Goal: Transaction & Acquisition: Book appointment/travel/reservation

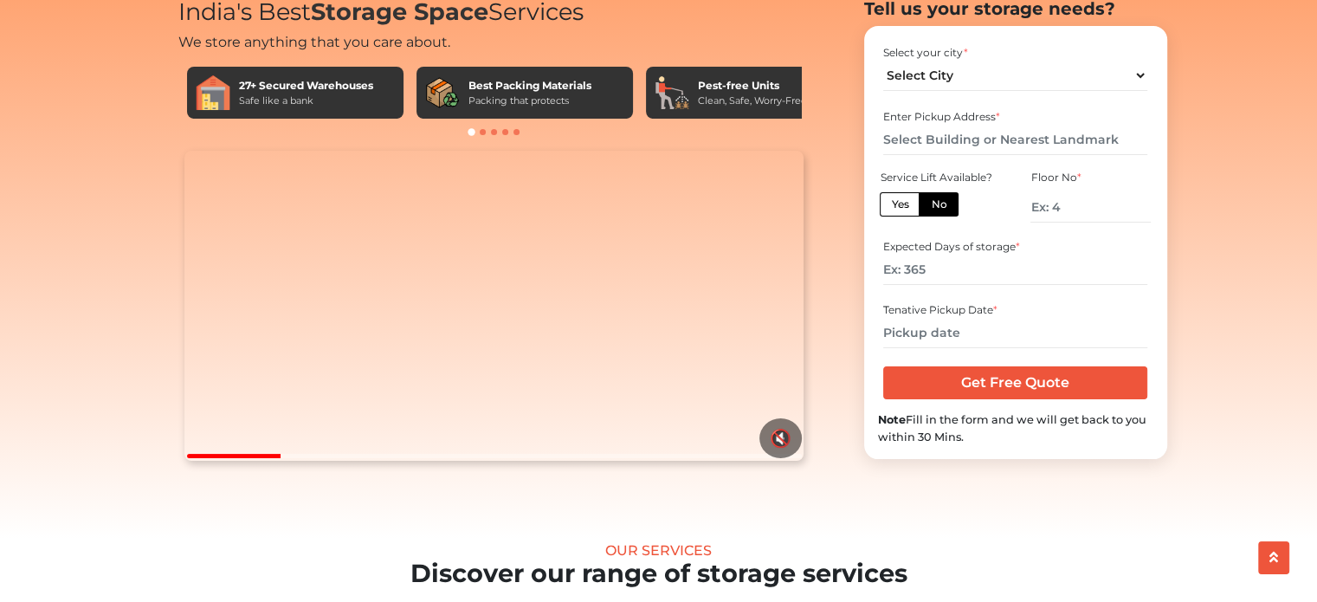
scroll to position [111, 0]
click at [1036, 91] on select "Select City Bangalore Bengaluru Bhopal Bhubaneswar Chennai Coimbatore Cuttack D…" at bounding box center [1015, 76] width 264 height 30
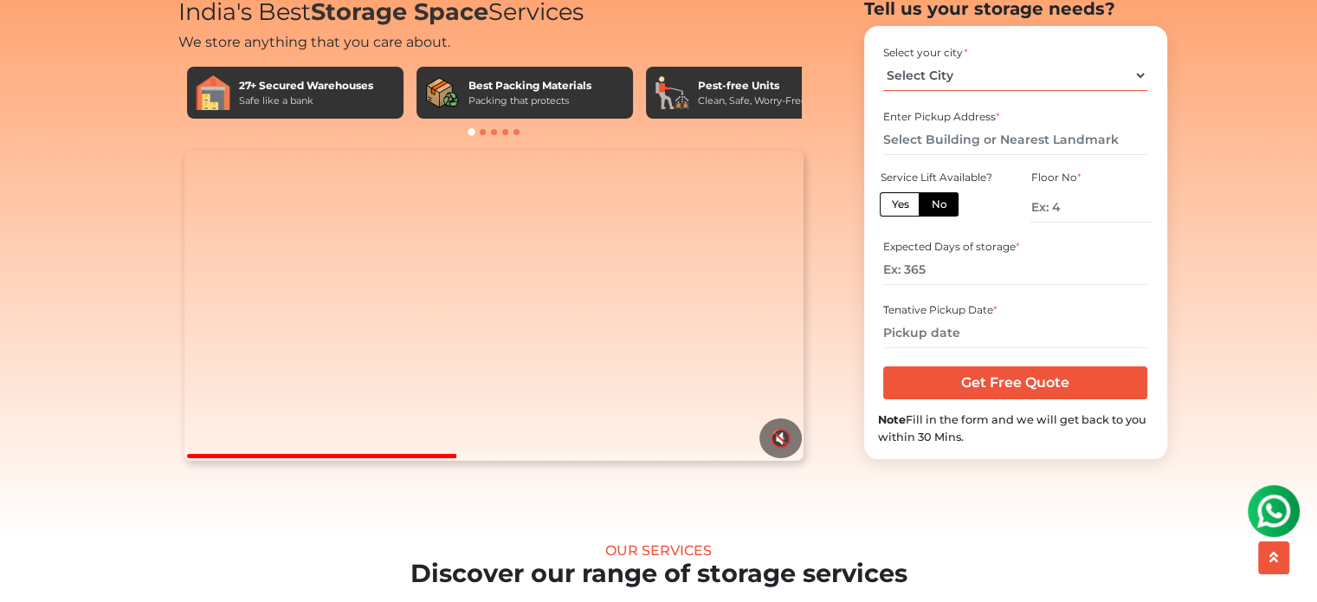
select select "Pune"
click at [883, 88] on select "Select City Bangalore Bengaluru Bhopal Bhubaneswar Chennai Coimbatore Cuttack D…" at bounding box center [1015, 76] width 264 height 30
click at [947, 155] on input "text" at bounding box center [1015, 140] width 264 height 30
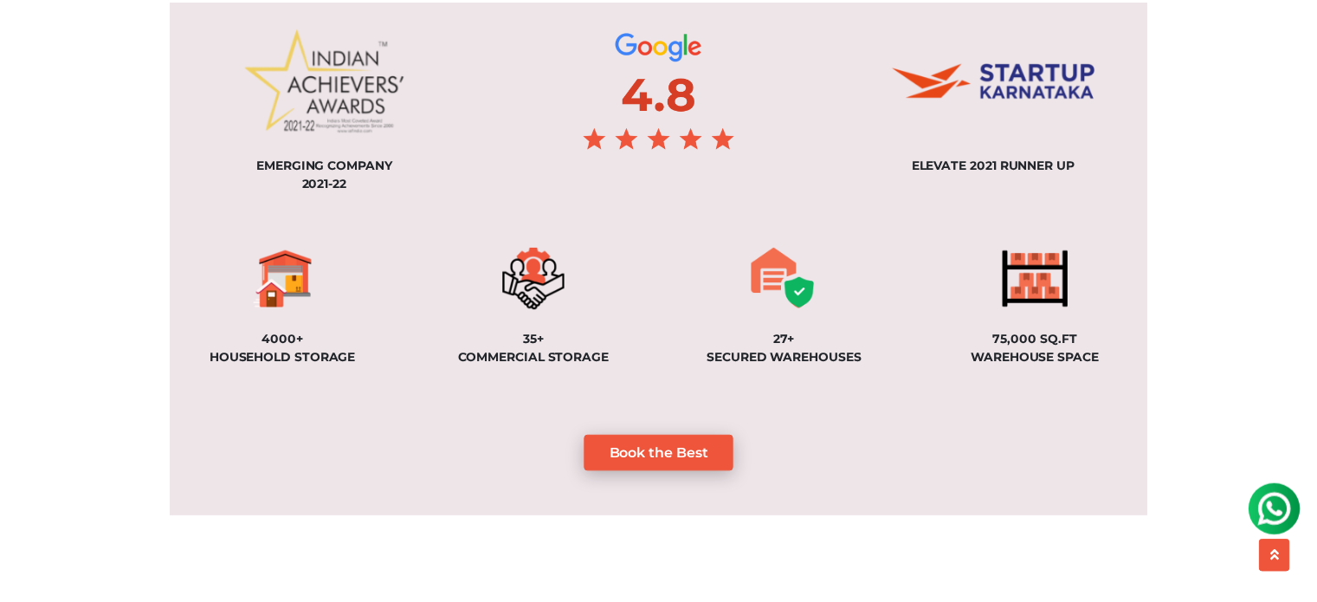
scroll to position [1295, 0]
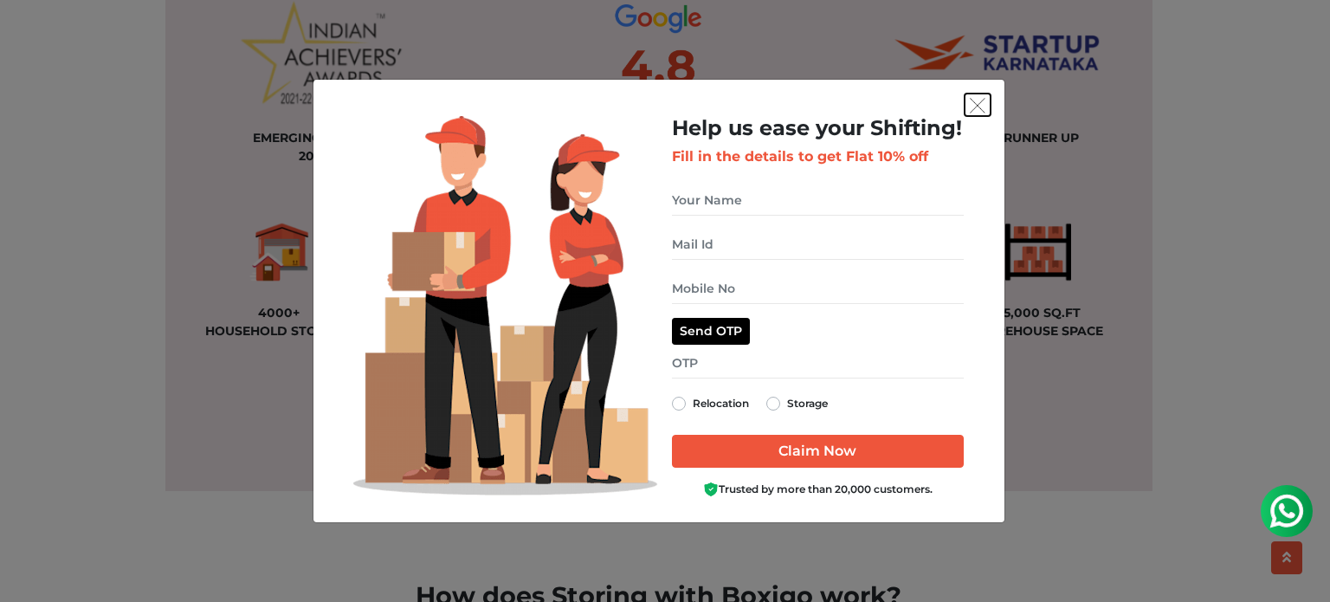
click at [983, 113] on img "get free quote dialog" at bounding box center [978, 106] width 16 height 16
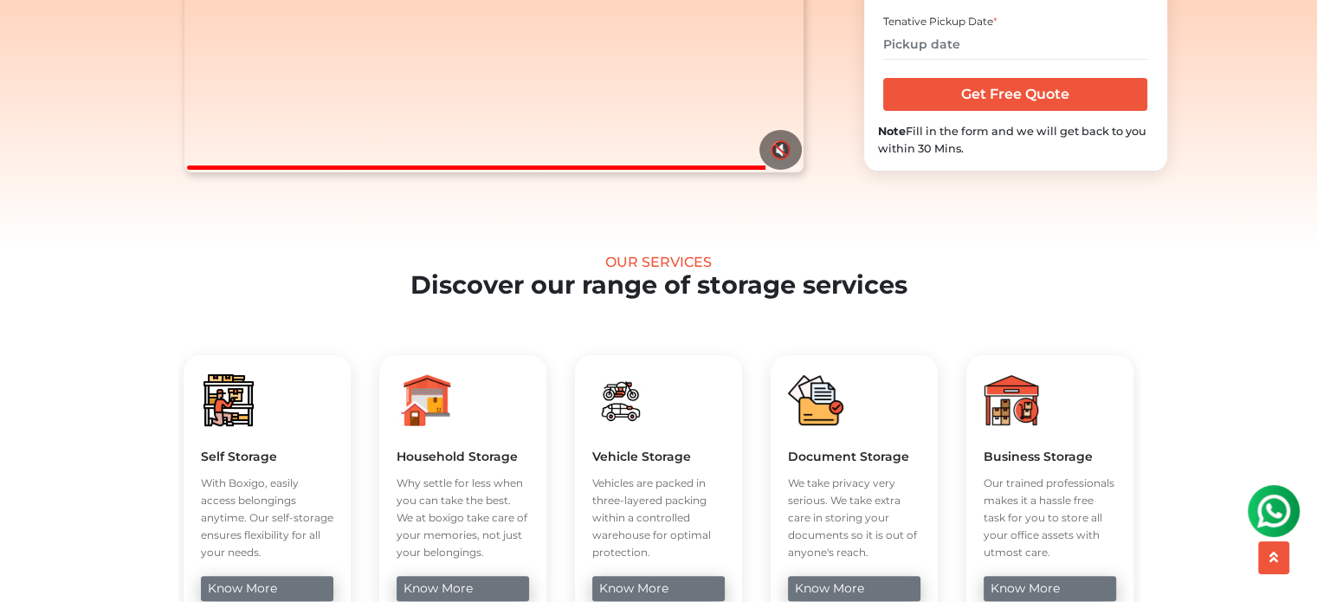
scroll to position [0, 0]
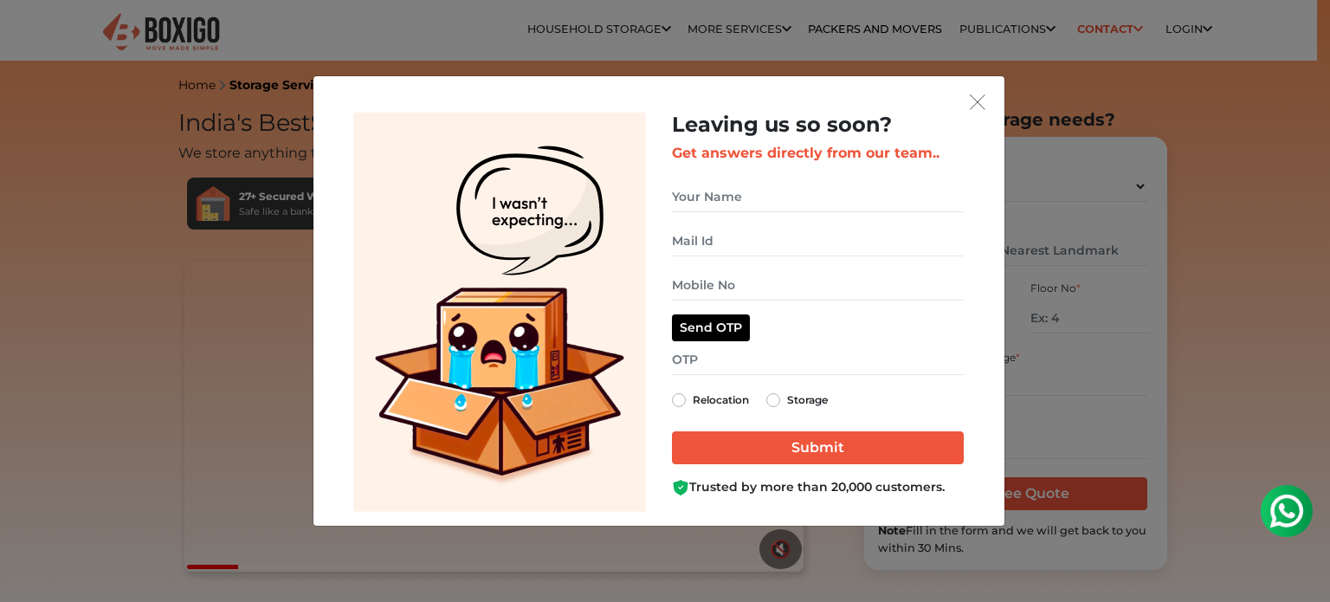
click at [963, 98] on div "get free quote dialog" at bounding box center [658, 101] width 663 height 23
click at [985, 104] on img "get free quote dialog" at bounding box center [978, 102] width 16 height 16
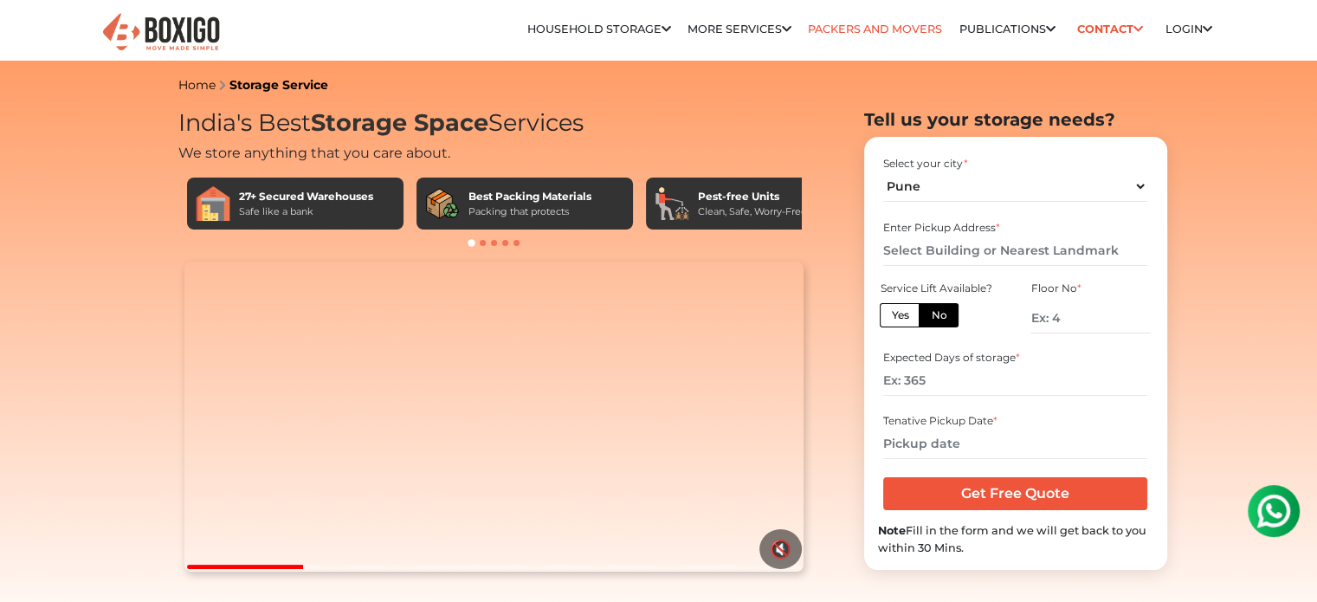
click at [893, 27] on link "Packers and Movers" at bounding box center [875, 29] width 134 height 13
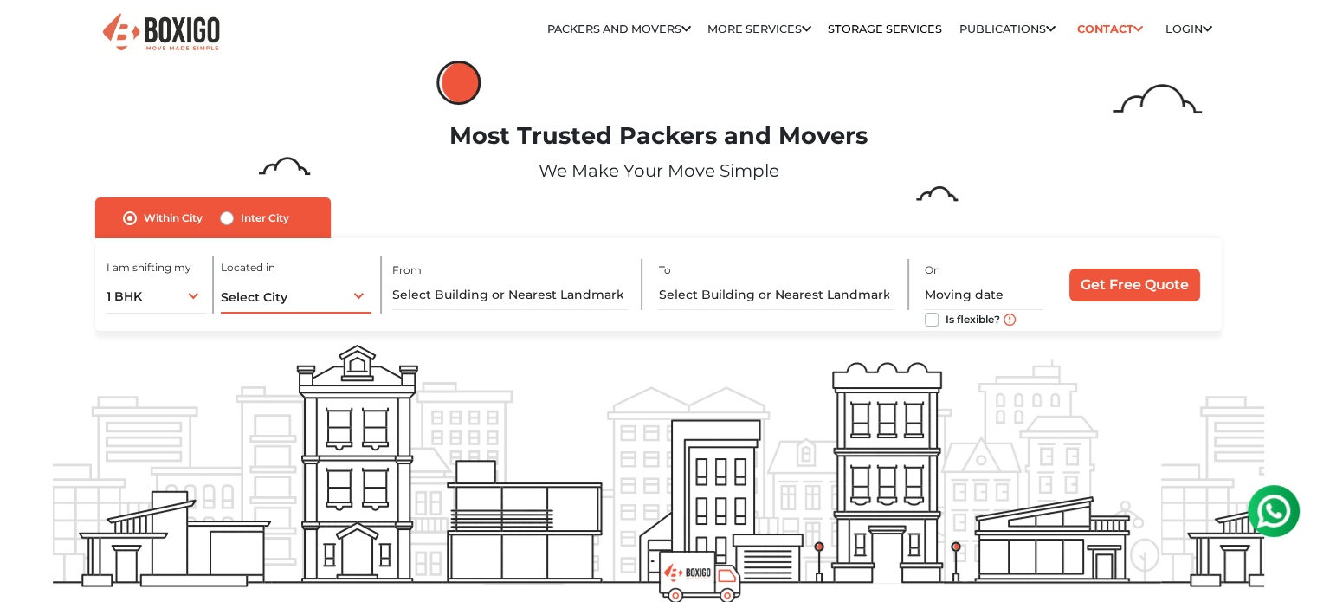
click at [273, 300] on span "Select City" at bounding box center [254, 297] width 67 height 16
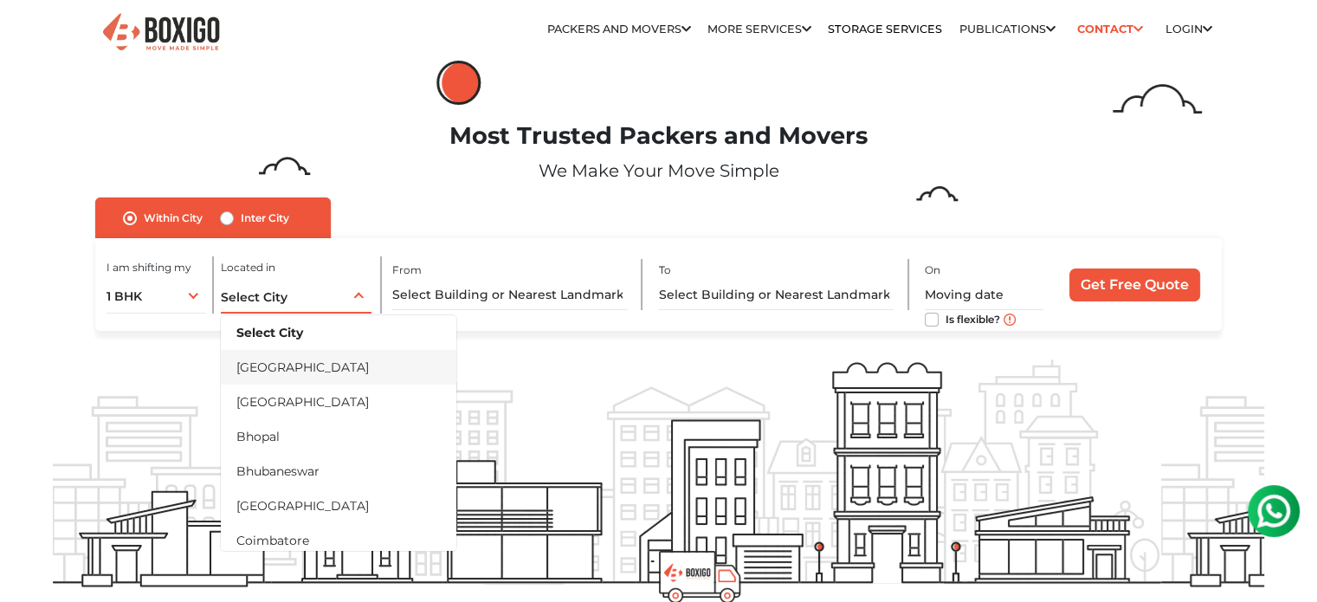
click at [326, 369] on li "[GEOGRAPHIC_DATA]" at bounding box center [339, 367] width 236 height 35
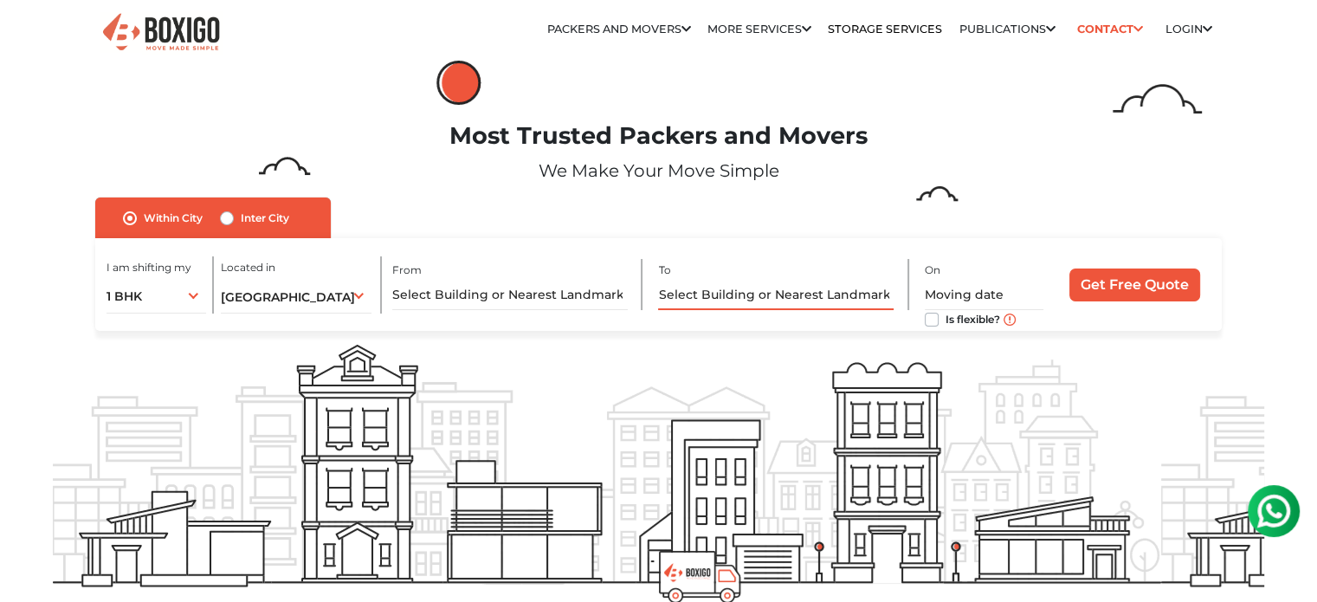
click at [696, 291] on input "text" at bounding box center [776, 295] width 236 height 30
click at [237, 221] on div "Inter City" at bounding box center [254, 218] width 69 height 21
click at [241, 214] on label "Inter City" at bounding box center [265, 218] width 48 height 21
click at [223, 214] on input "Inter City" at bounding box center [227, 216] width 14 height 17
radio input "true"
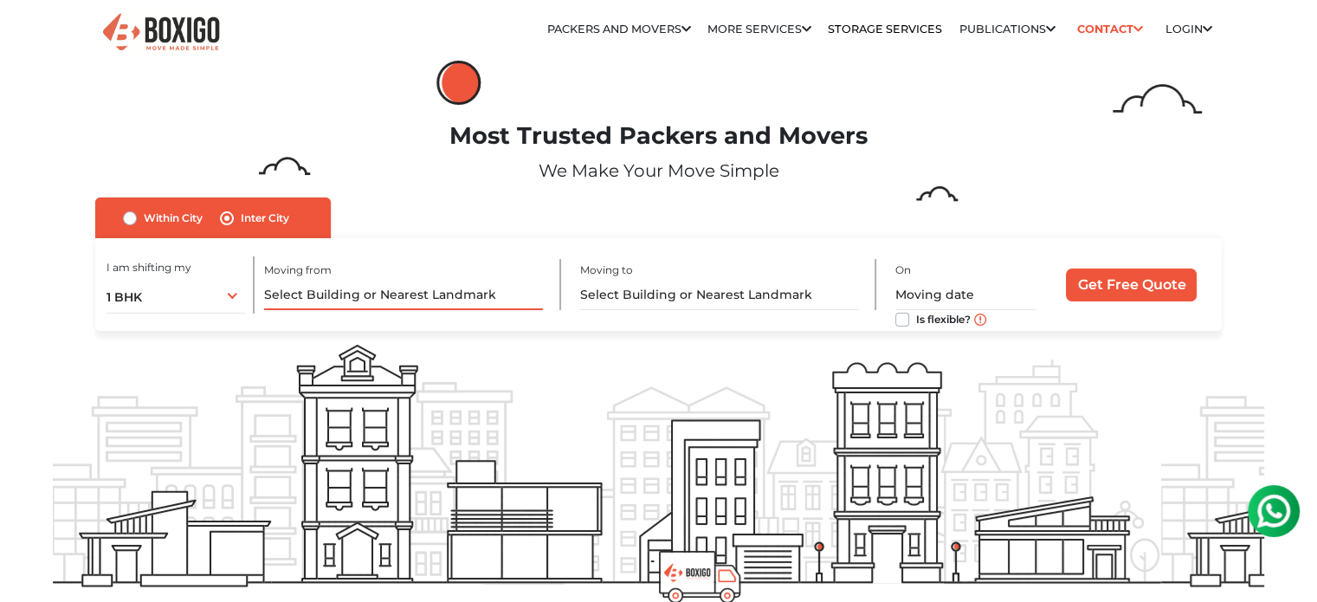
click at [364, 307] on input "text" at bounding box center [403, 295] width 279 height 30
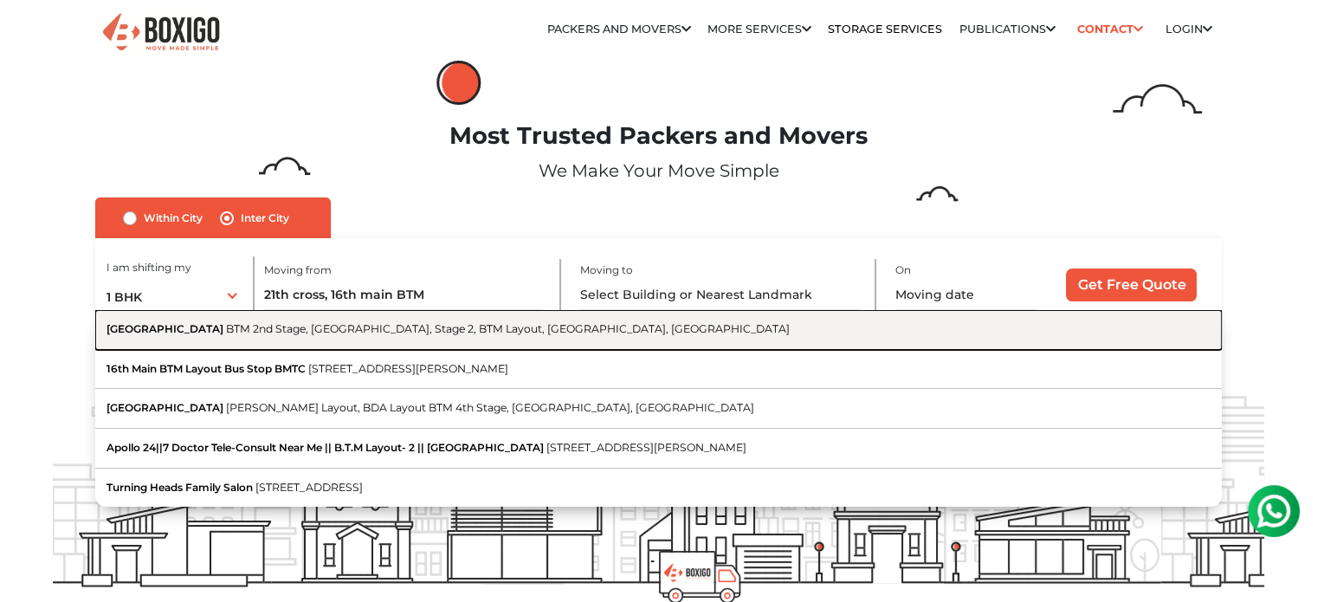
click at [364, 333] on span "BTM 2nd Stage, [GEOGRAPHIC_DATA], Stage 2, BTM Layout, [GEOGRAPHIC_DATA], [GEOG…" at bounding box center [508, 328] width 564 height 13
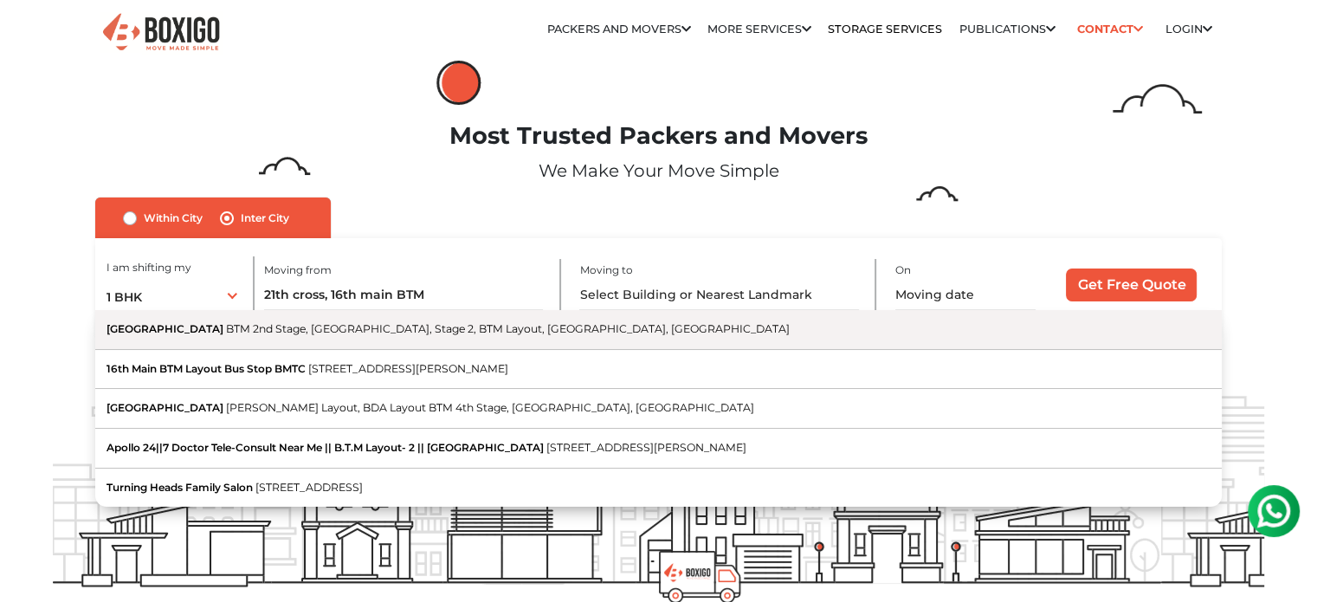
type input "[STREET_ADDRESS]"
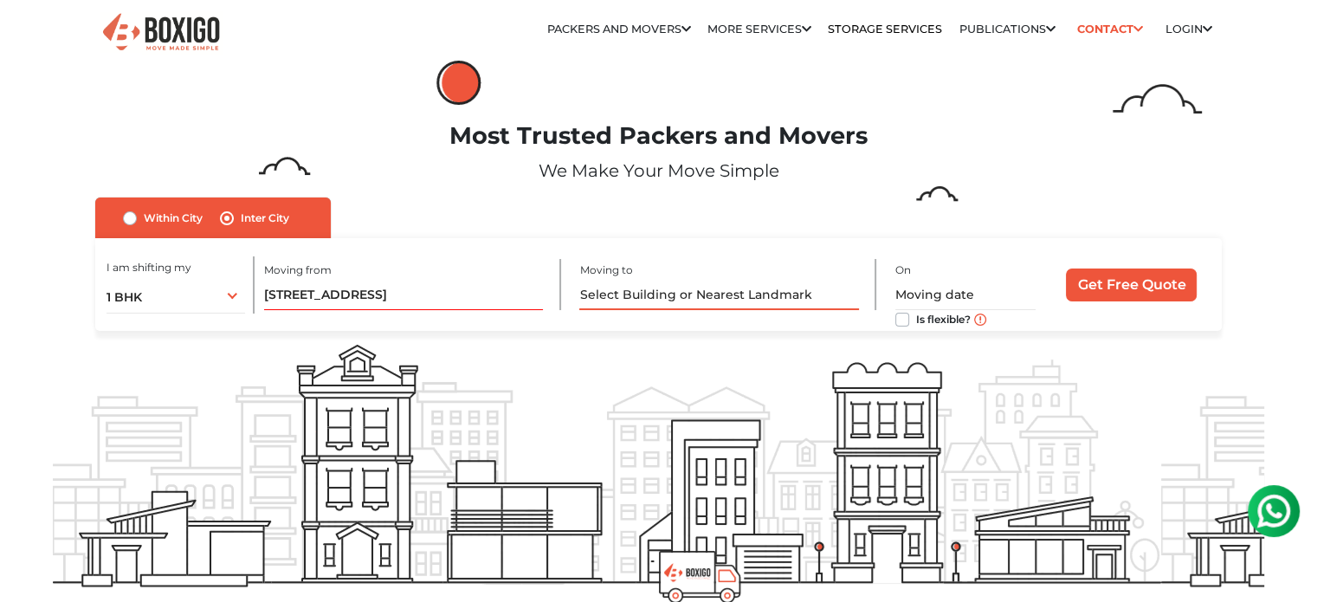
click at [759, 289] on input "text" at bounding box center [718, 295] width 279 height 30
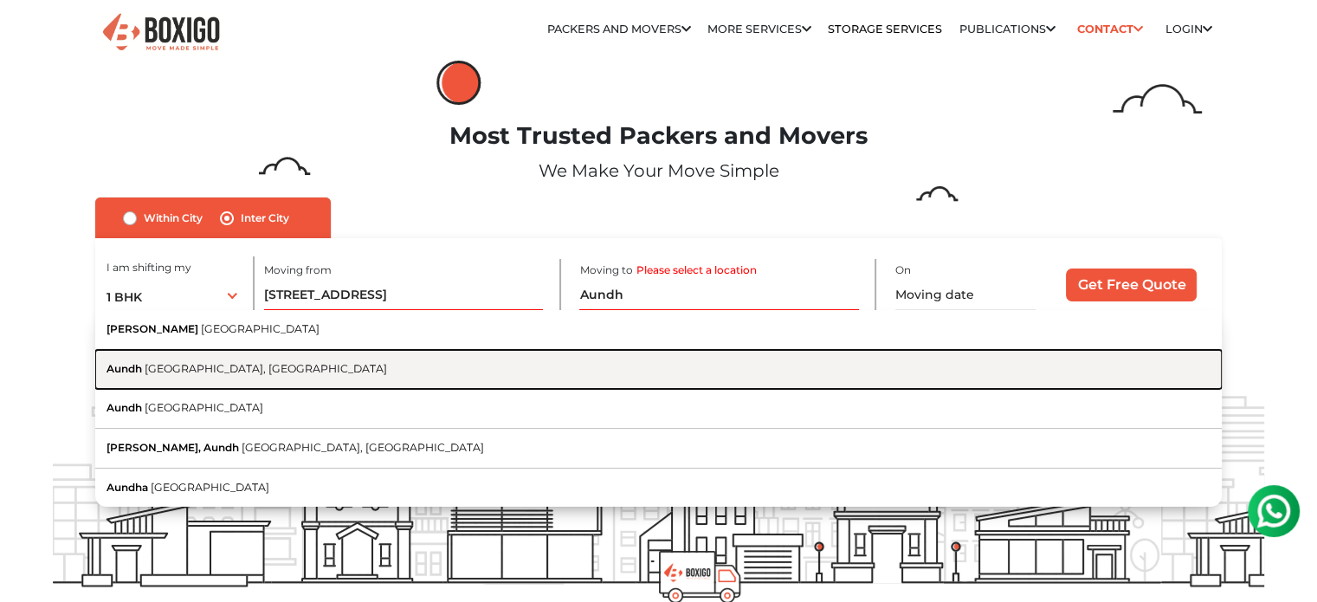
click at [649, 371] on button "Aundh [GEOGRAPHIC_DATA], [GEOGRAPHIC_DATA]" at bounding box center [658, 370] width 1127 height 40
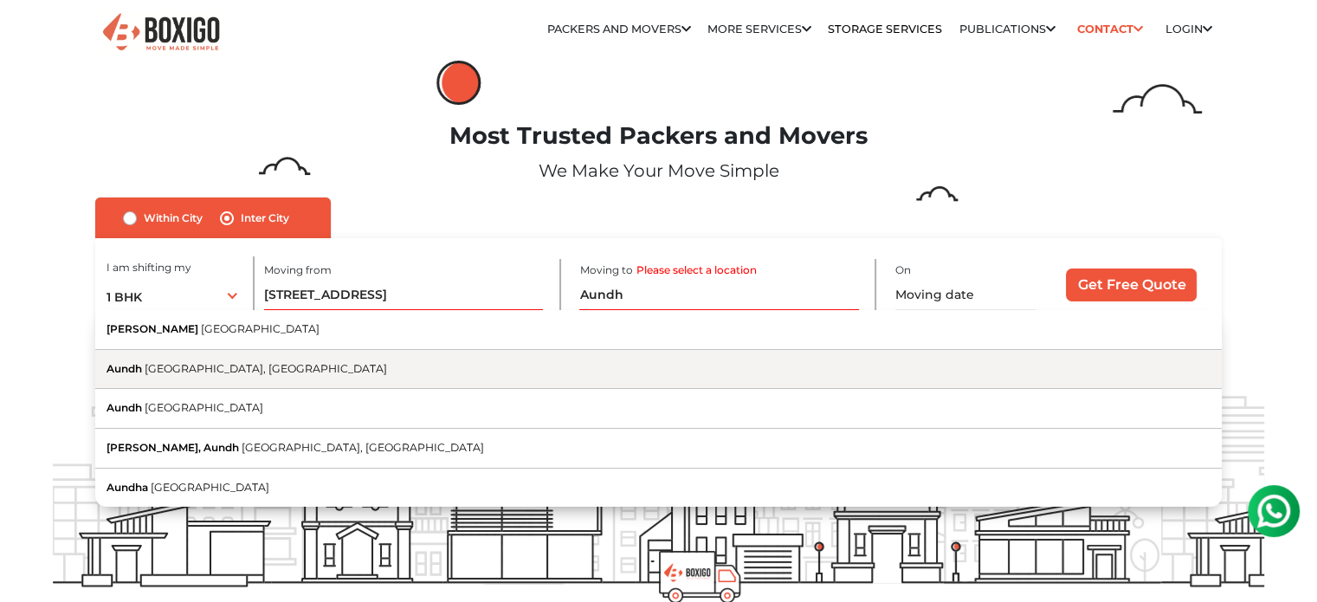
type input "Aundh, [GEOGRAPHIC_DATA], [GEOGRAPHIC_DATA]"
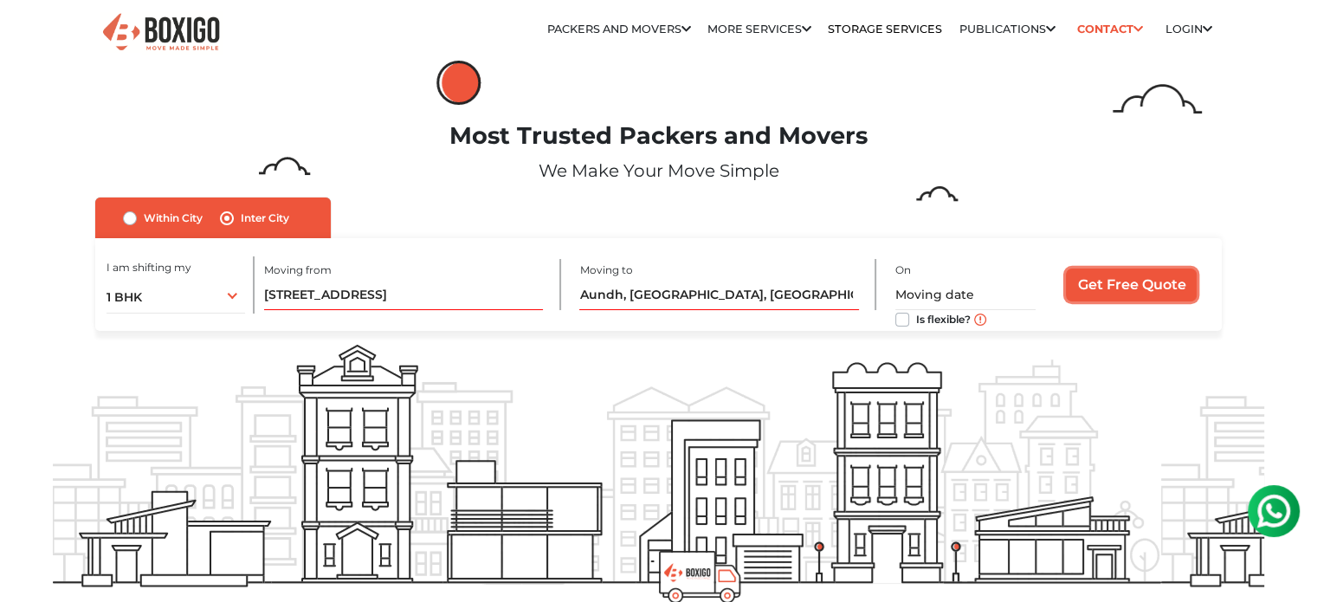
click at [1147, 287] on input "Get Free Quote" at bounding box center [1131, 284] width 131 height 33
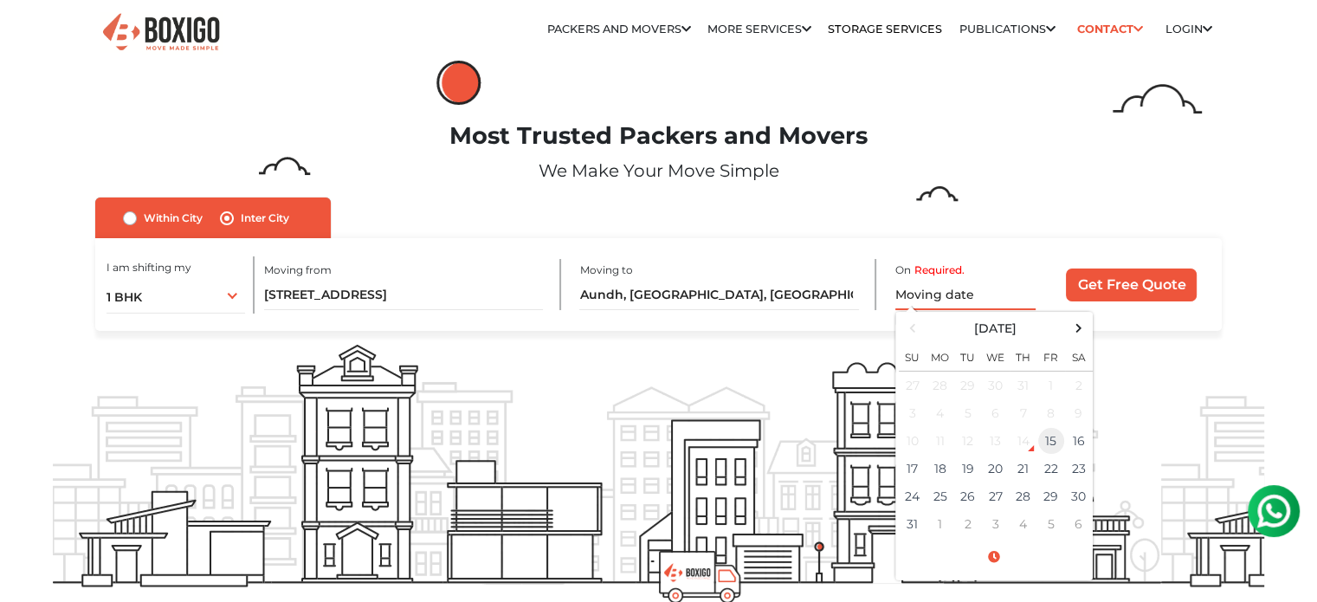
click at [1045, 445] on td "15" at bounding box center [1052, 441] width 28 height 28
type input "[DATE] 2:39 AM"
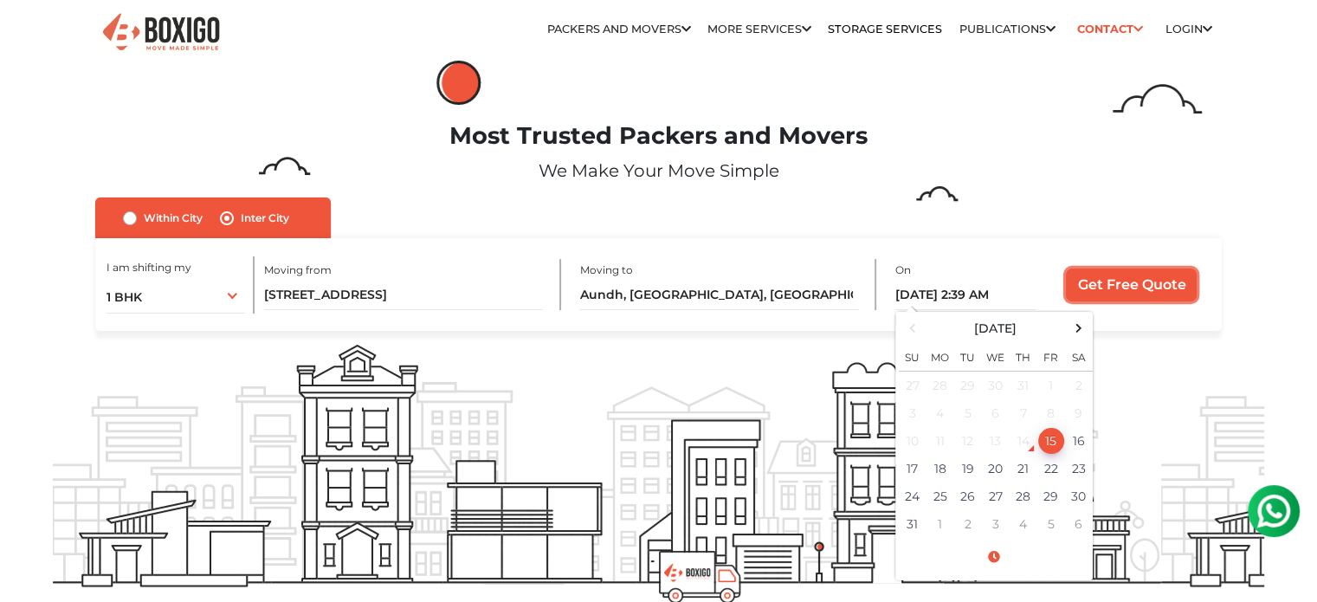
click at [1121, 273] on input "Get Free Quote" at bounding box center [1131, 284] width 131 height 33
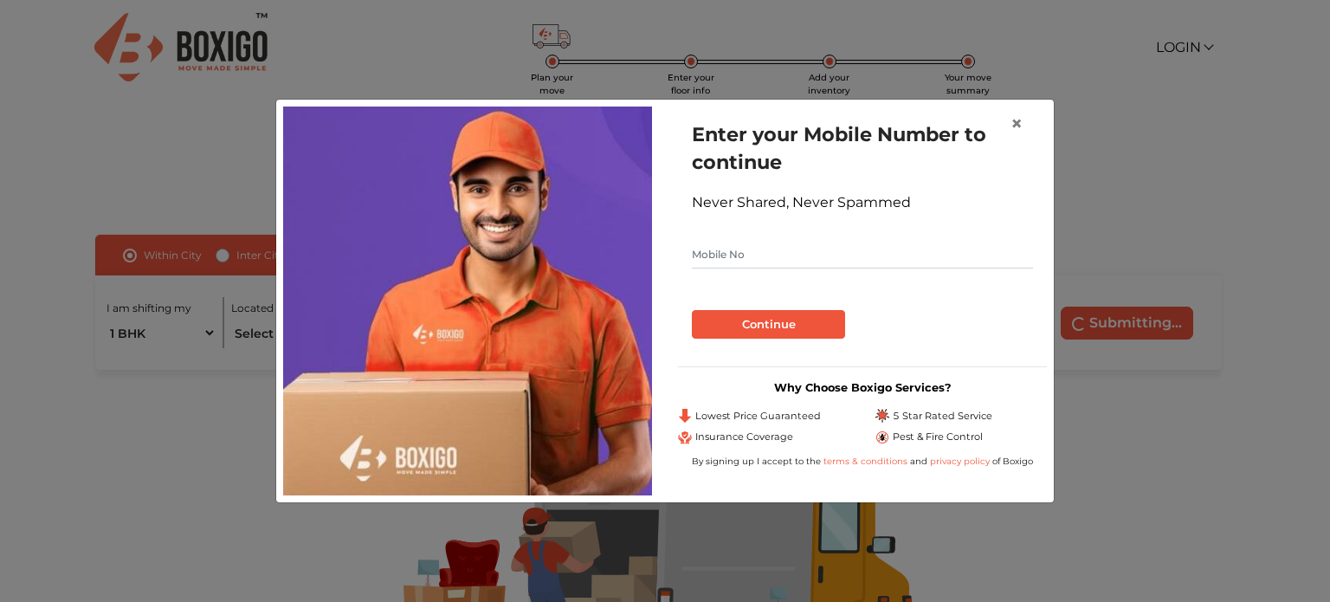
click at [813, 249] on input "text" at bounding box center [862, 255] width 341 height 28
type input "7509196303"
click at [776, 322] on button "Continue" at bounding box center [768, 324] width 153 height 29
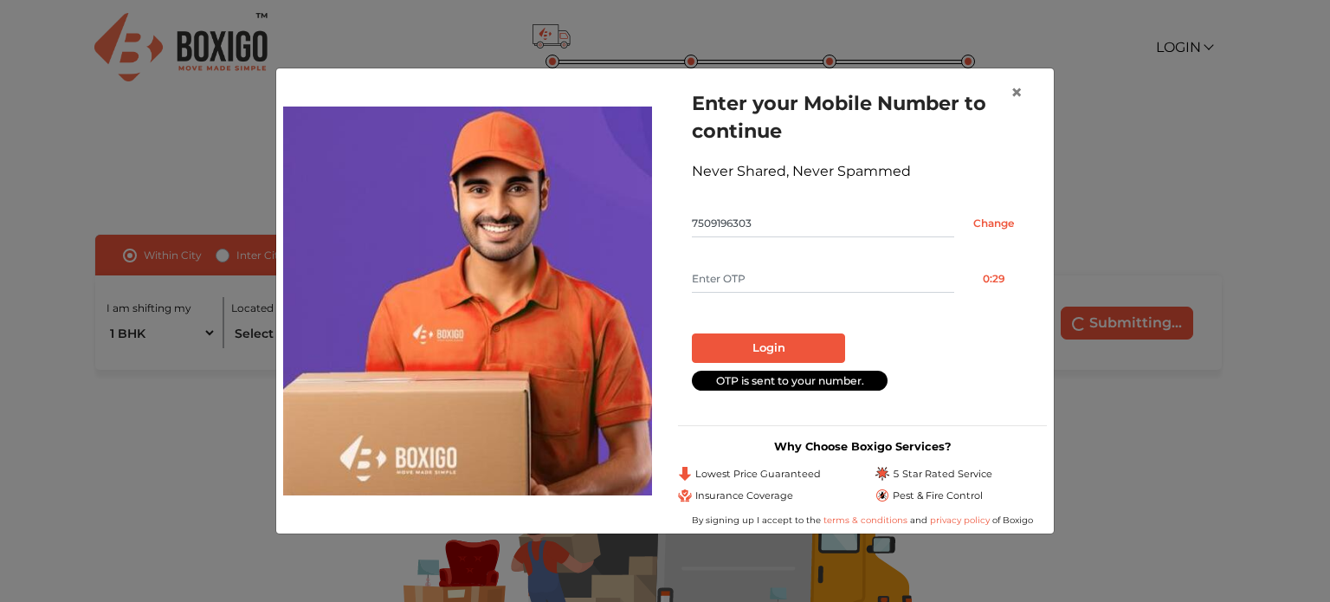
click at [830, 286] on input "text" at bounding box center [823, 279] width 262 height 28
type input "3331"
drag, startPoint x: 804, startPoint y: 329, endPoint x: 803, endPoint y: 339, distance: 9.6
click at [803, 339] on div "Login" at bounding box center [862, 341] width 341 height 42
click at [803, 339] on button "Login" at bounding box center [768, 347] width 153 height 29
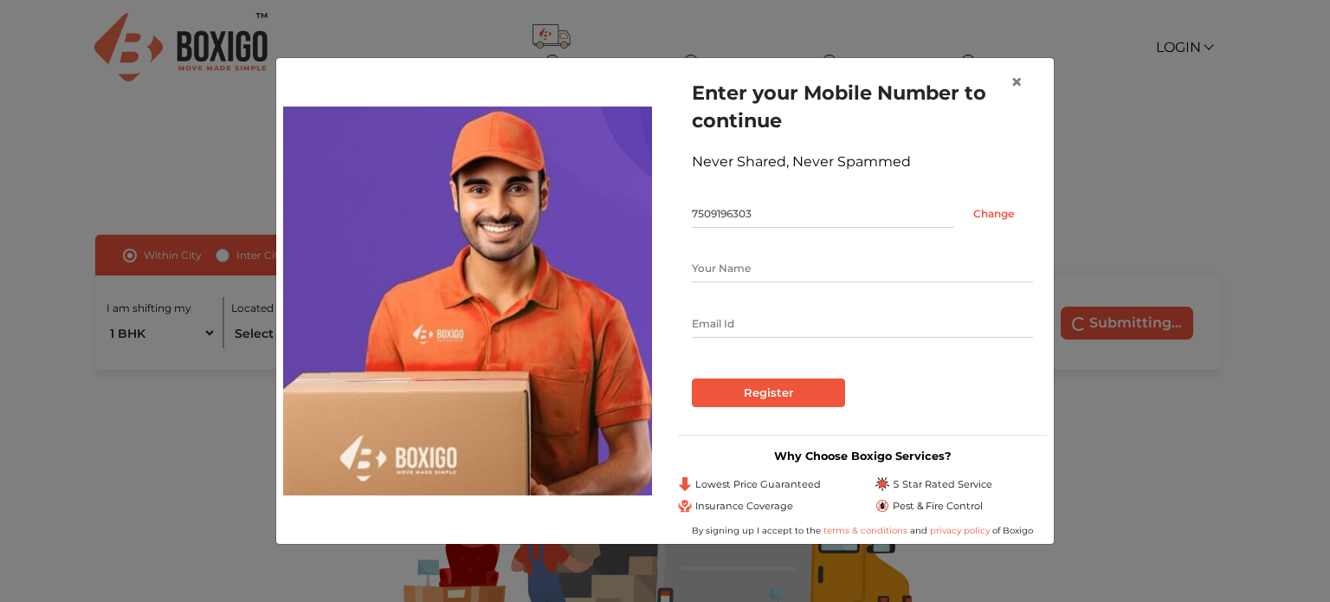
click at [795, 332] on input "text" at bounding box center [862, 324] width 341 height 28
type input "mtqsrk@gmail.com"
type input "Toufique Qureshi"
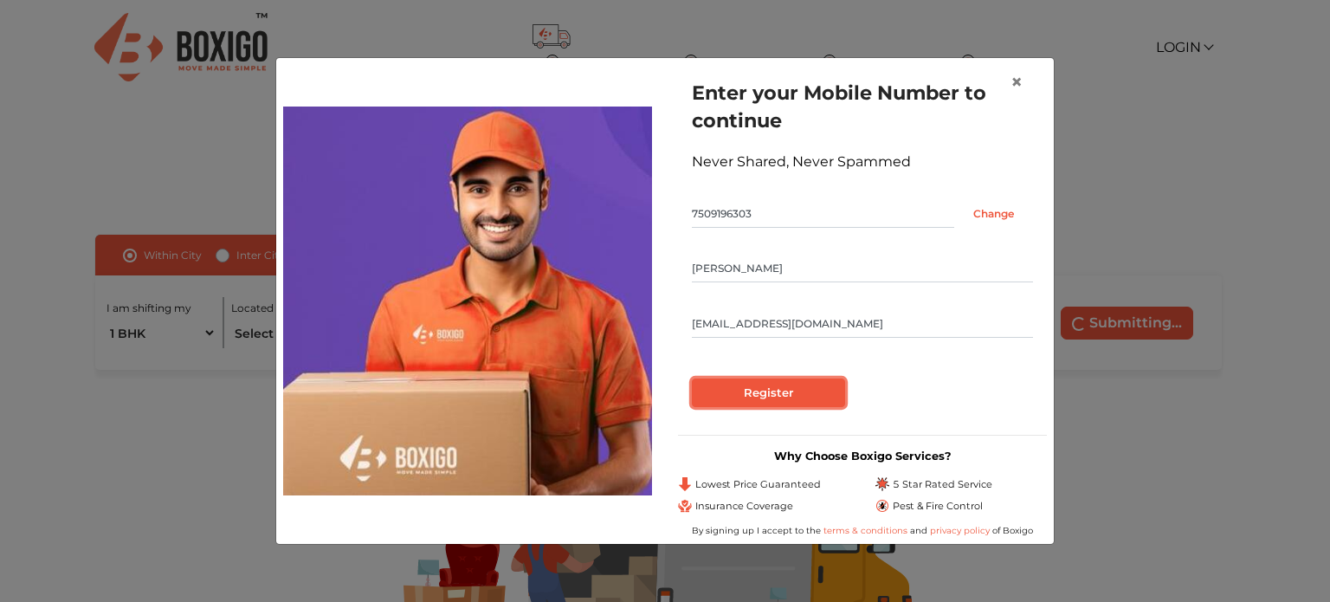
click at [775, 391] on input "Register" at bounding box center [768, 392] width 153 height 29
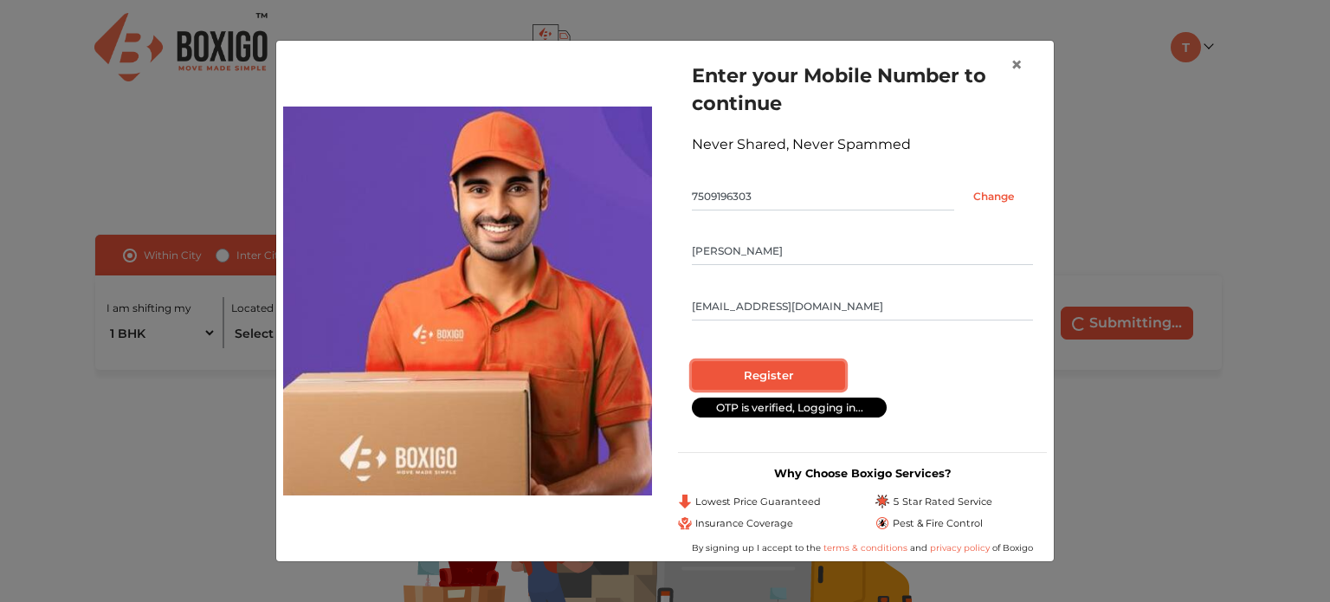
radio input "false"
radio input "true"
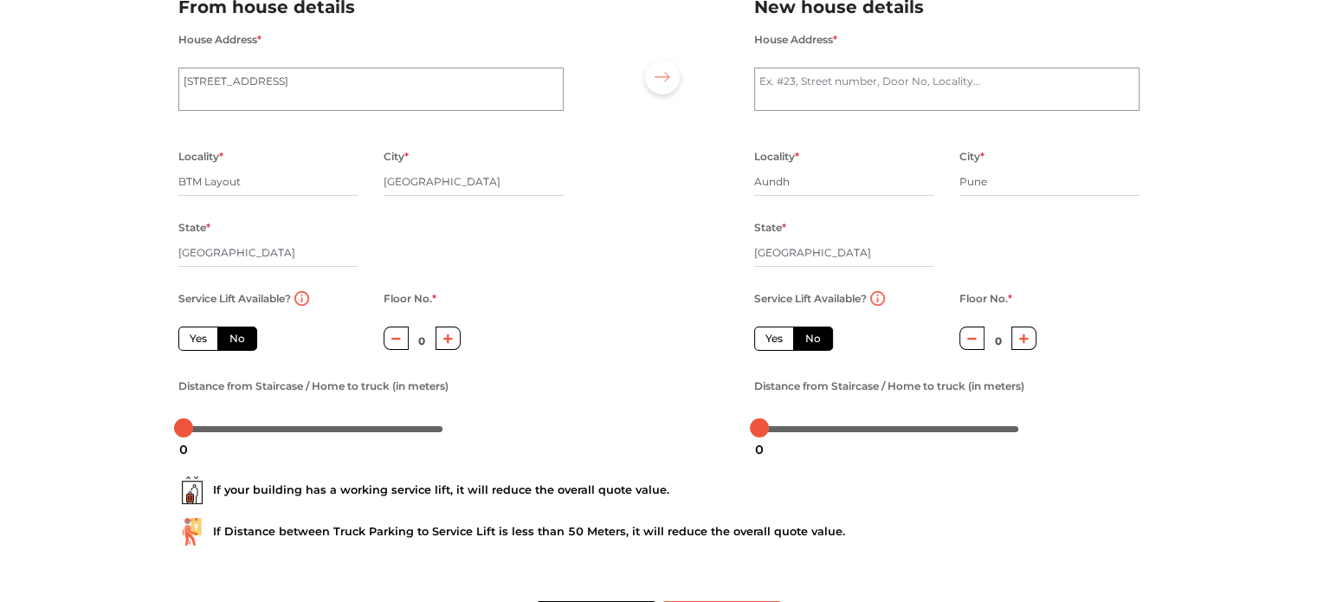
scroll to position [149, 0]
click at [461, 334] on div "Floor No. * 0" at bounding box center [422, 332] width 103 height 87
click at [447, 342] on icon "button" at bounding box center [448, 341] width 10 height 10
type input "1"
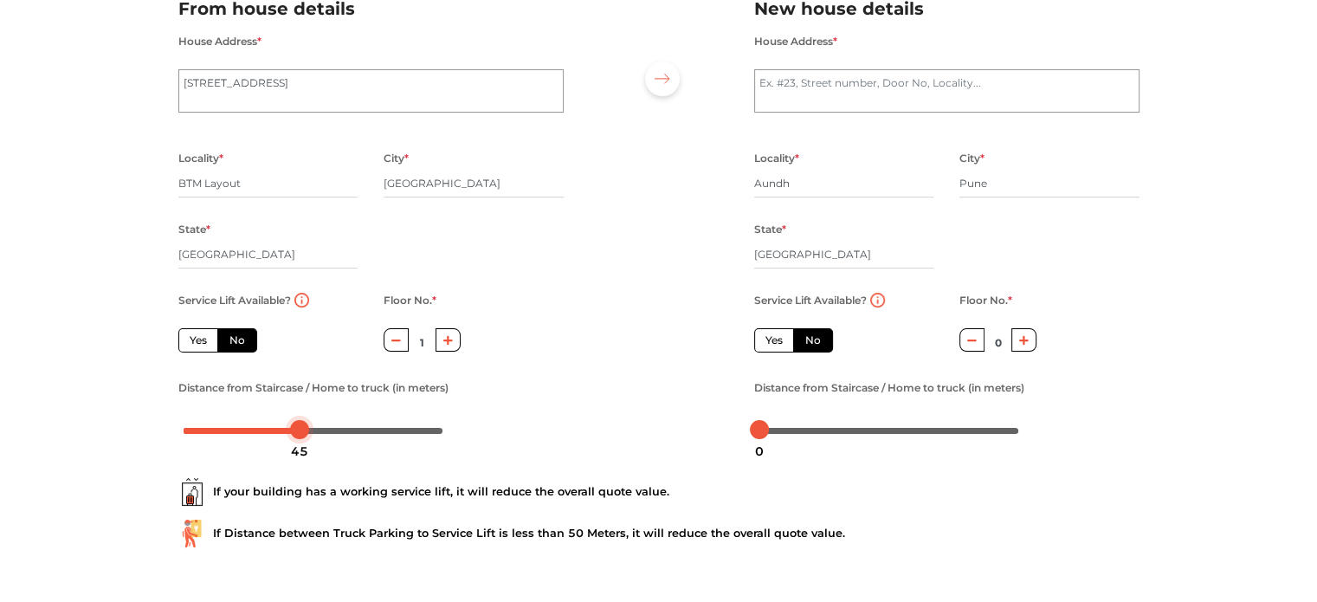
drag, startPoint x: 189, startPoint y: 434, endPoint x: 305, endPoint y: 440, distance: 116.2
click at [305, 440] on body "Plan your move Enter your floor info Add your inventory Your move summary My Mo…" at bounding box center [658, 152] width 1317 height 602
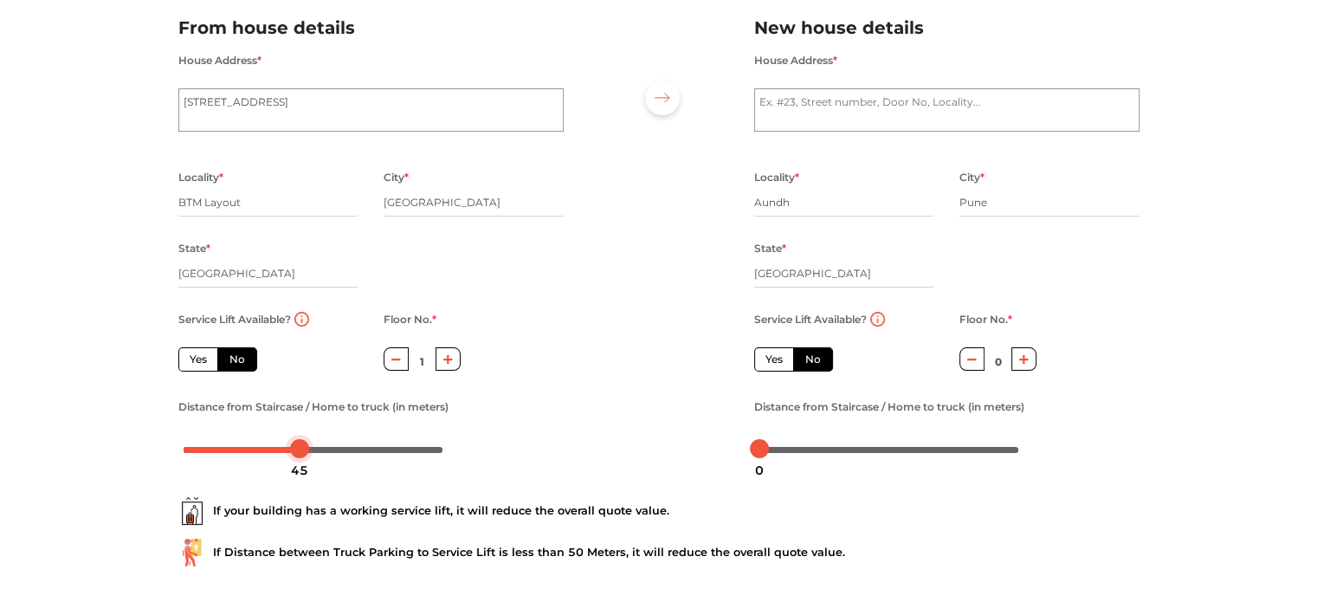
scroll to position [126, 0]
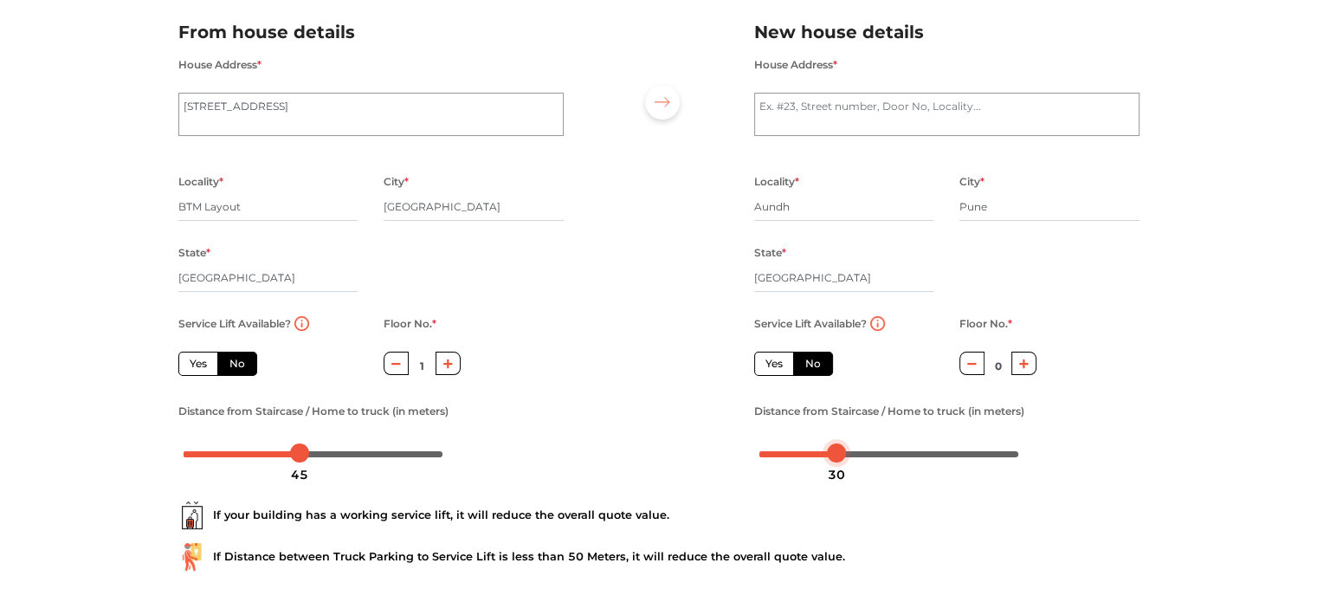
drag, startPoint x: 761, startPoint y: 449, endPoint x: 838, endPoint y: 449, distance: 77.1
click at [838, 449] on div at bounding box center [836, 452] width 19 height 19
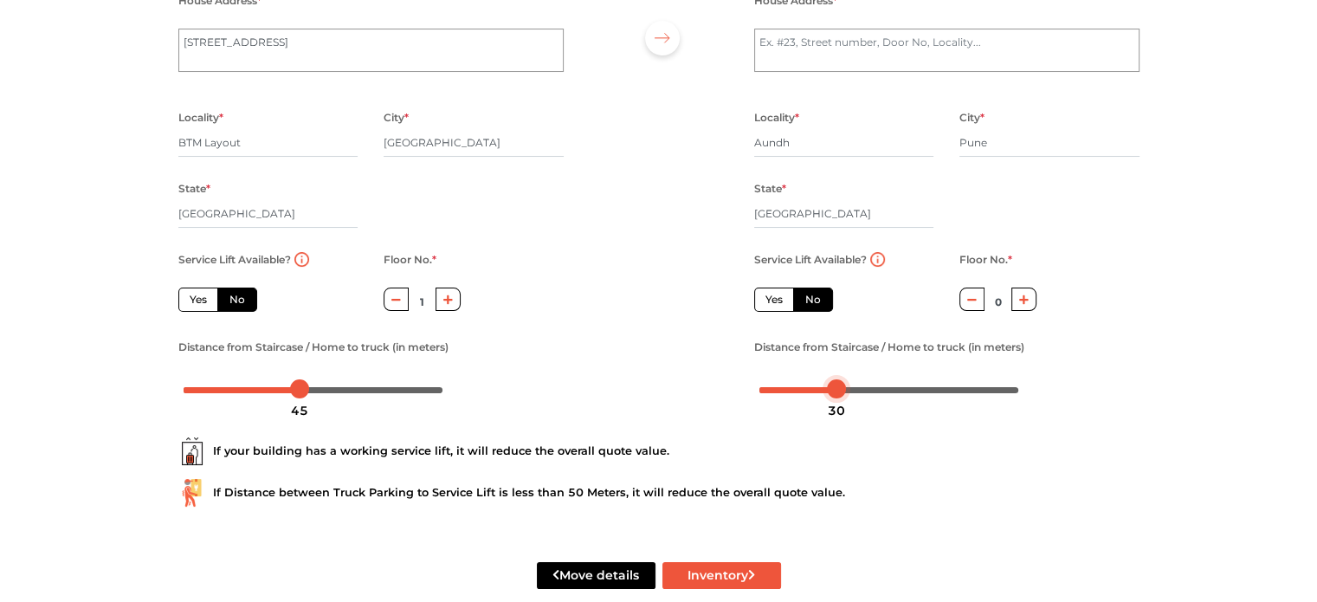
scroll to position [200, 0]
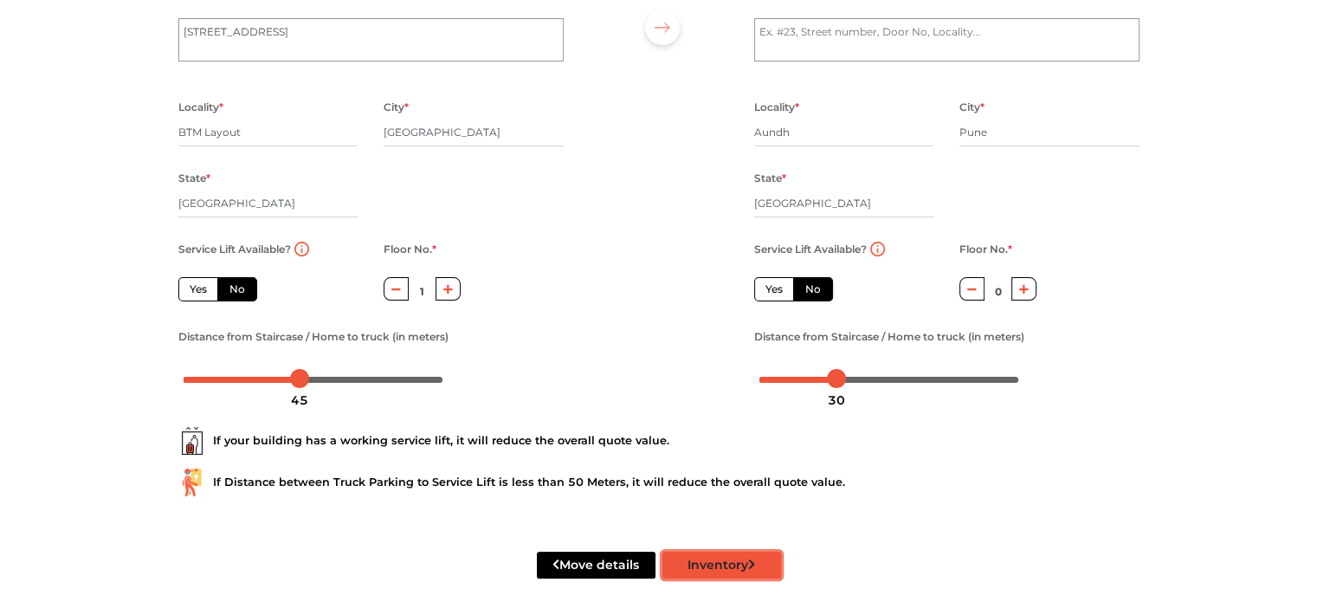
click at [701, 569] on button "Inventory" at bounding box center [722, 565] width 119 height 27
radio input "true"
click at [845, 48] on textarea "House Address *" at bounding box center [946, 39] width 385 height 43
click at [688, 120] on div at bounding box center [659, 161] width 165 height 477
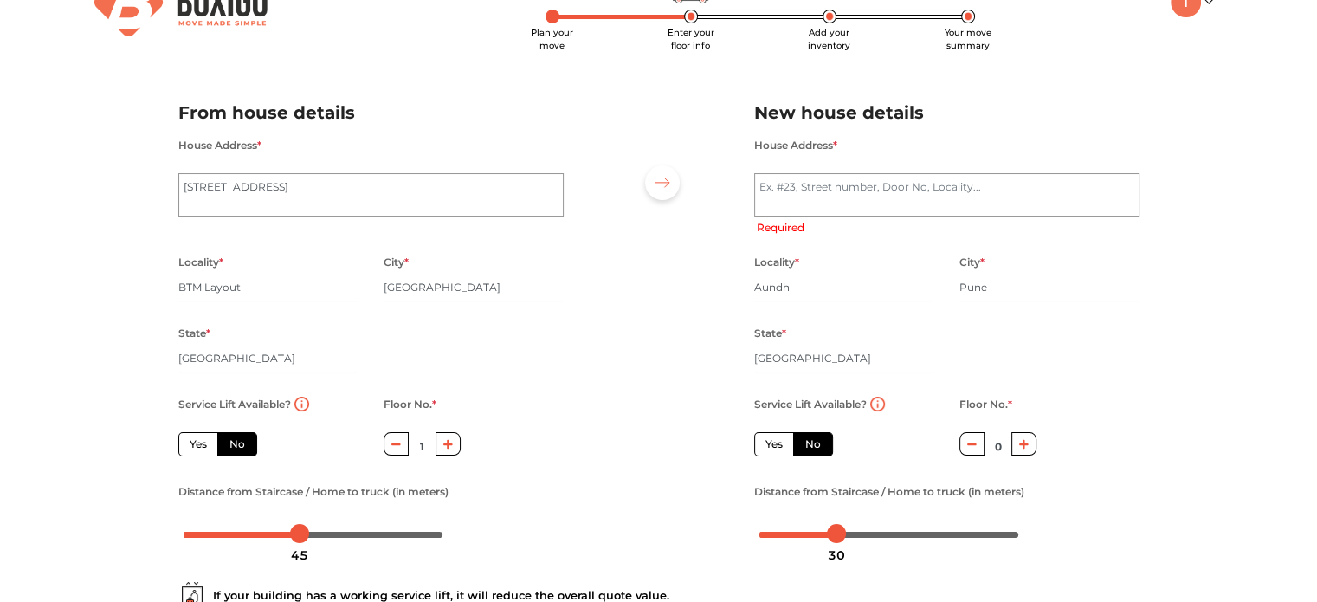
scroll to position [0, 0]
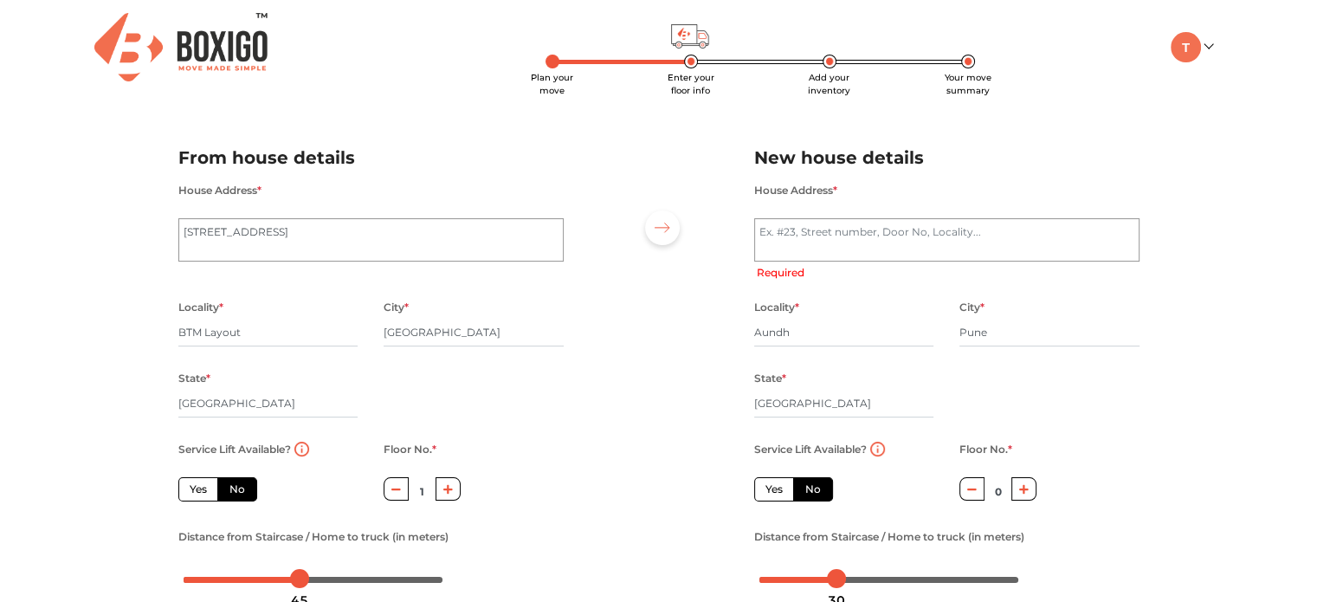
click at [234, 55] on img at bounding box center [180, 47] width 173 height 68
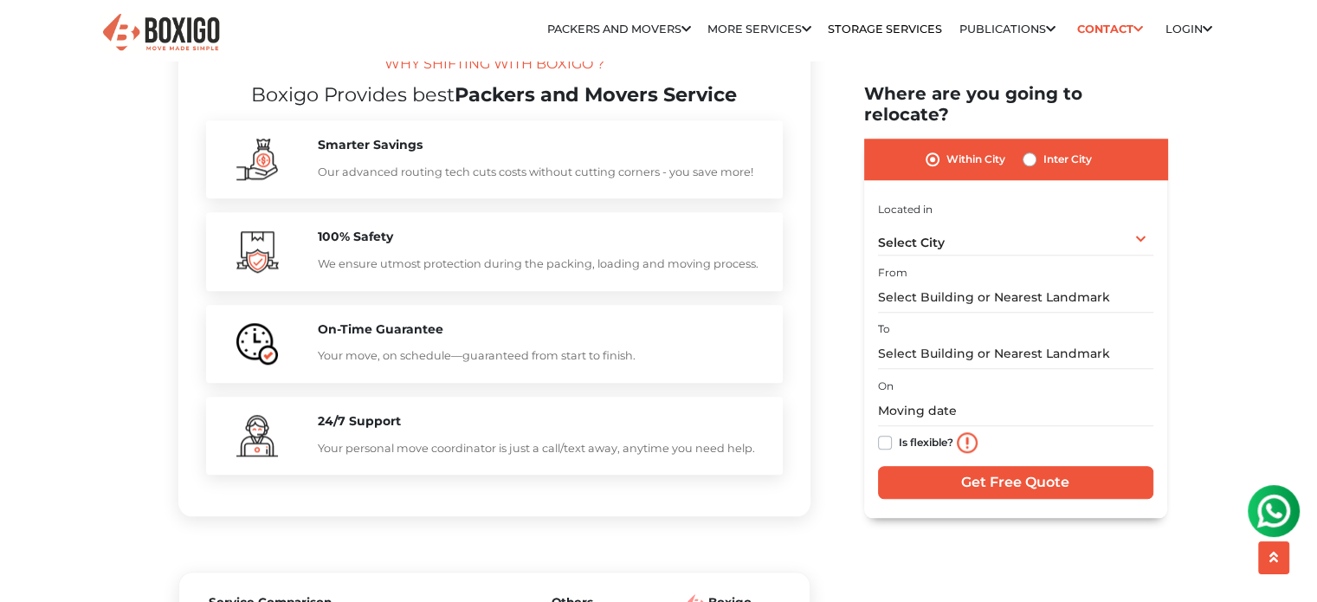
scroll to position [1652, 0]
click at [1269, 510] on img at bounding box center [1274, 511] width 35 height 35
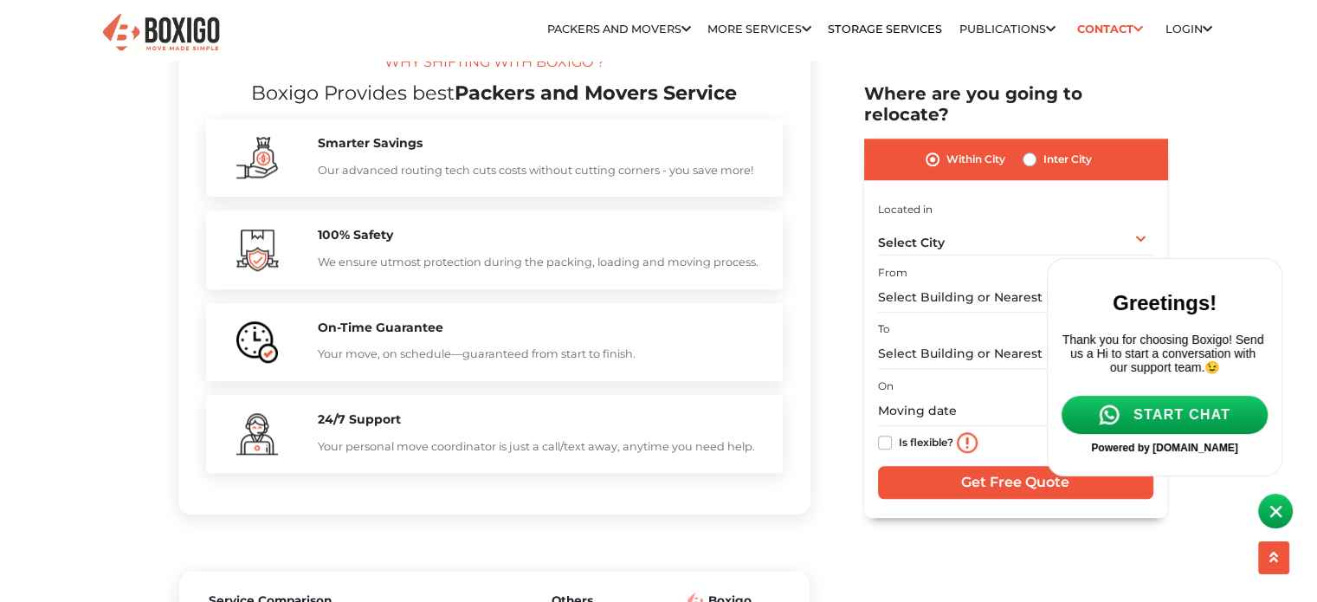
click at [1234, 429] on link "START CHAT" at bounding box center [1165, 415] width 208 height 40
